Goal: Transaction & Acquisition: Subscribe to service/newsletter

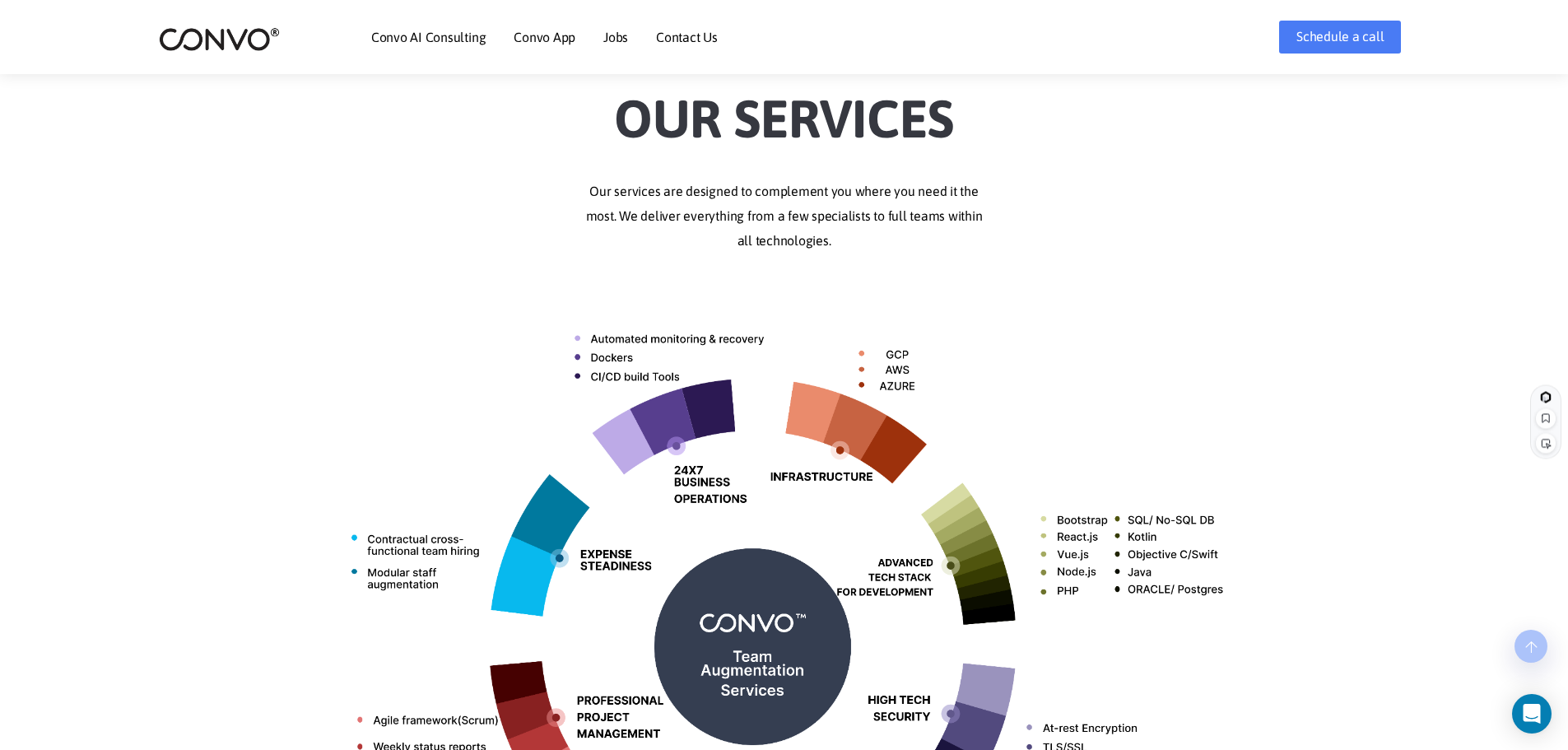
scroll to position [412, 0]
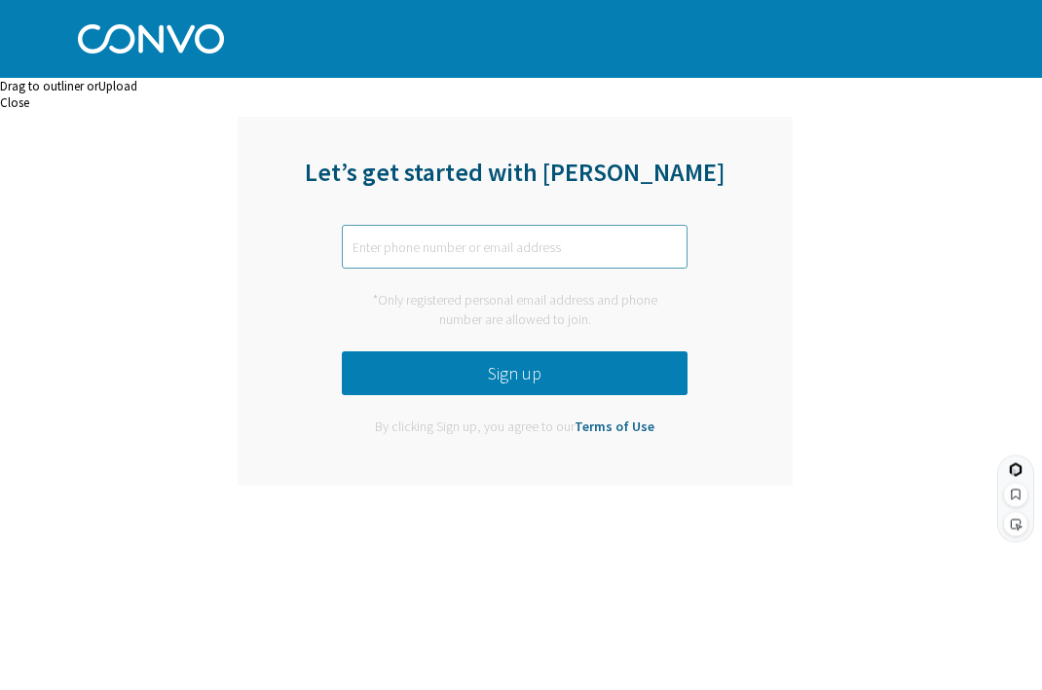
click at [486, 247] on input "text" at bounding box center [515, 247] width 346 height 44
click at [486, 359] on button "Sign up" at bounding box center [515, 374] width 346 height 44
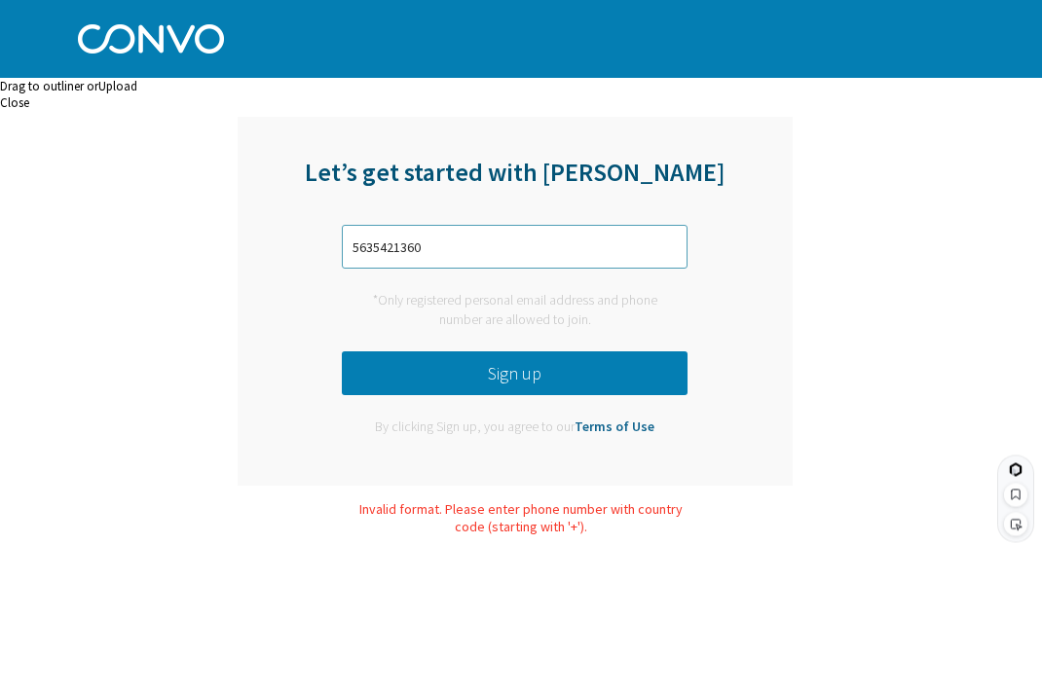
click at [352, 250] on input "5635421360" at bounding box center [515, 247] width 346 height 44
click at [443, 366] on button "Sign up" at bounding box center [515, 374] width 346 height 44
click at [350, 250] on input "15635421360" at bounding box center [515, 247] width 346 height 44
type input "[PHONE_NUMBER]"
click at [440, 364] on button "Sign up" at bounding box center [515, 374] width 346 height 44
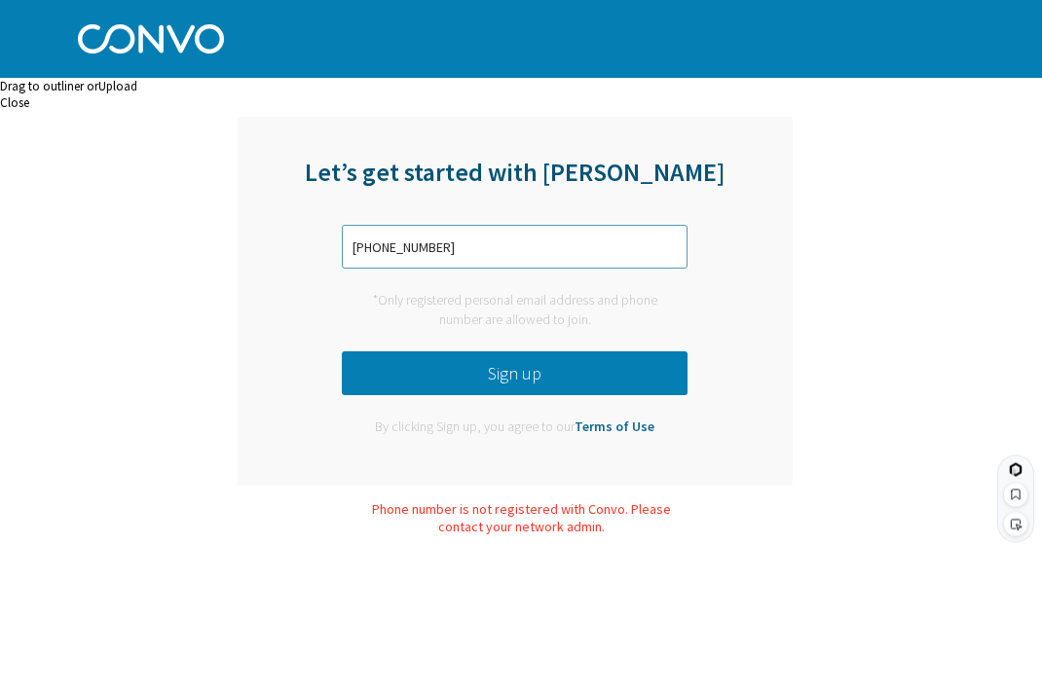
drag, startPoint x: 468, startPoint y: 242, endPoint x: 284, endPoint y: 229, distance: 184.5
click at [285, 230] on div "Let’s get started with [PERSON_NAME] [PHONE_NUMBER] *Only registered personal e…" at bounding box center [515, 301] width 555 height 369
click at [486, 360] on button "Sign up" at bounding box center [515, 374] width 346 height 44
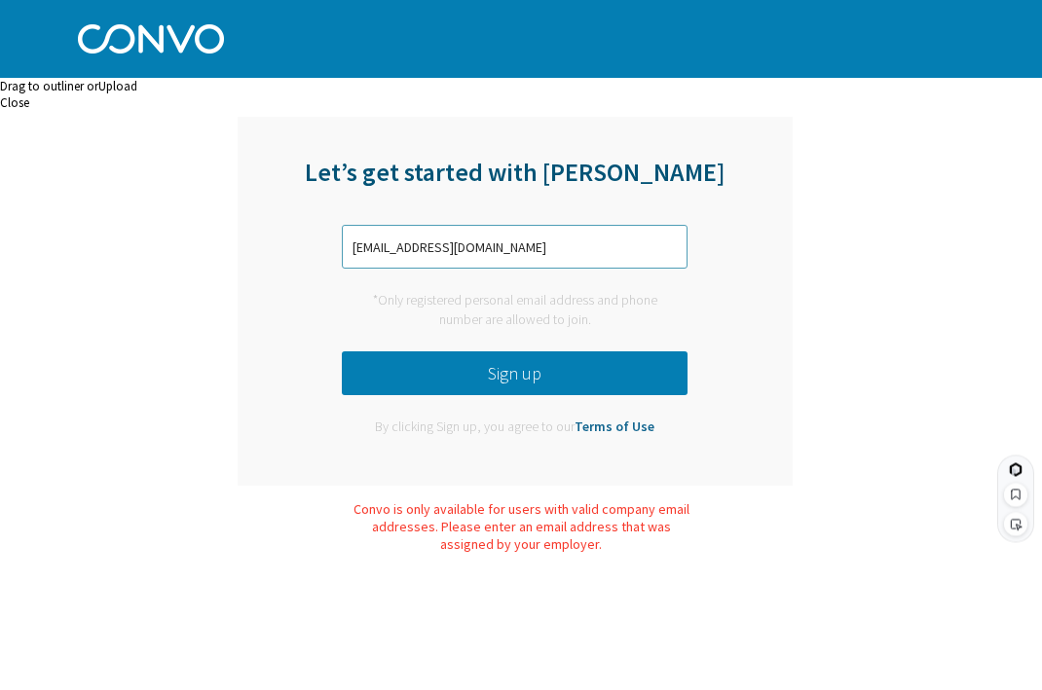
click at [486, 251] on input "[EMAIL_ADDRESS][DOMAIN_NAME]" at bounding box center [515, 247] width 346 height 44
type input "[EMAIL_ADDRESS][DOMAIN_NAME]"
click at [486, 353] on button "Sign up" at bounding box center [515, 374] width 346 height 44
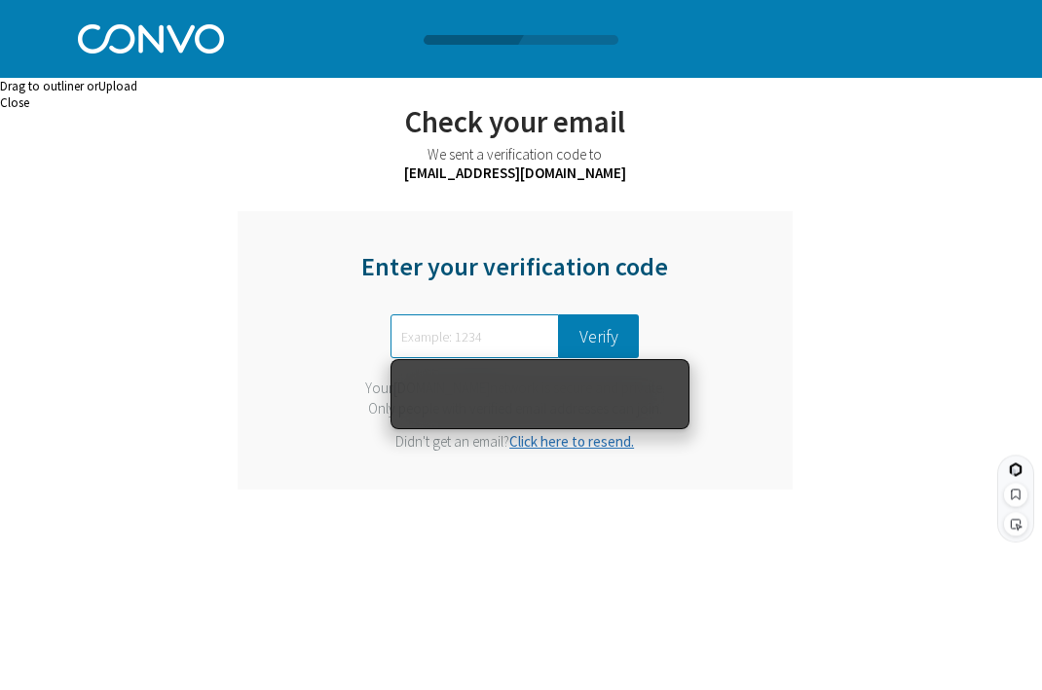
click at [486, 283] on div "Enter your verification code Verify Your [DOMAIN_NAME] network is secure and pr…" at bounding box center [515, 350] width 555 height 279
